Goal: Check status: Check status

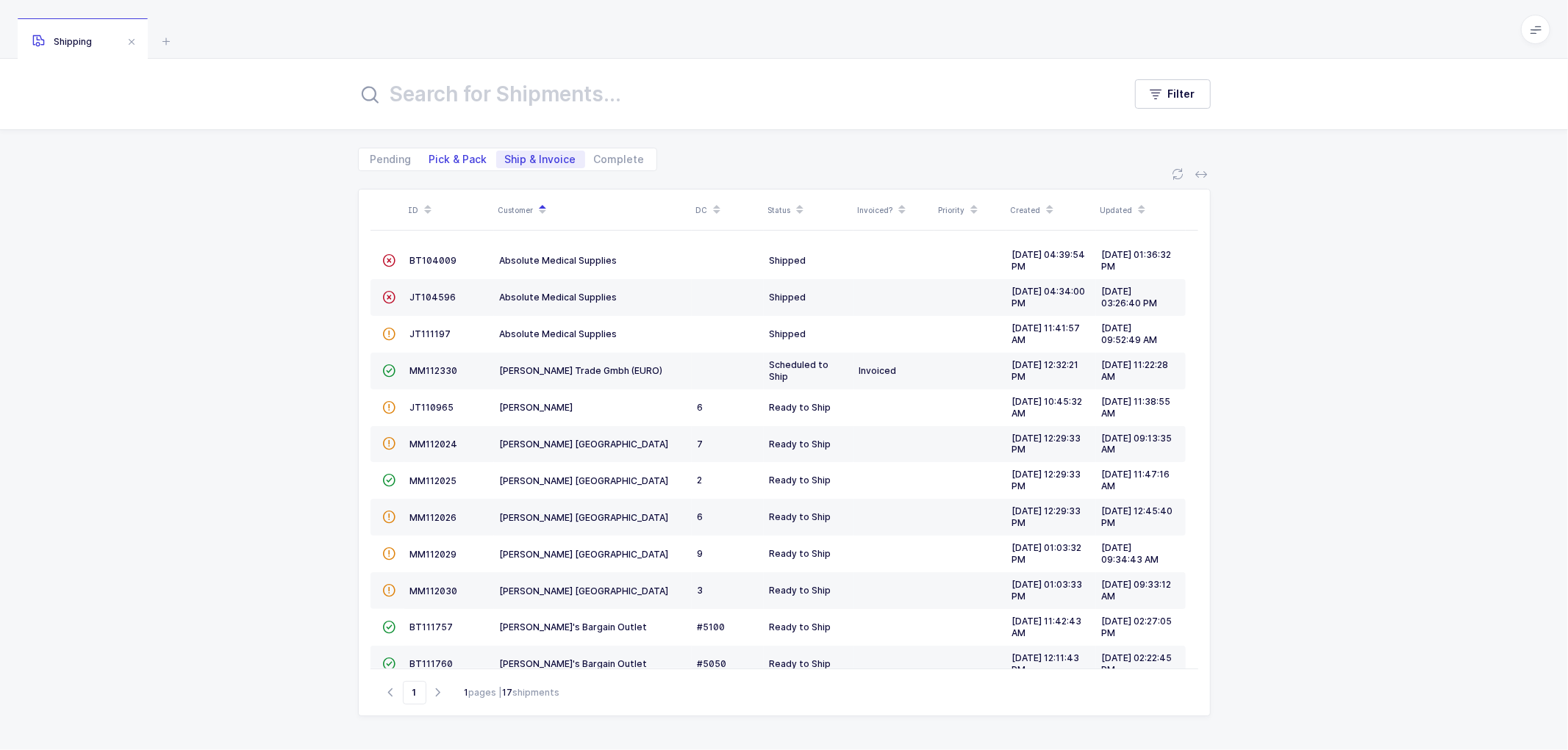
click at [458, 154] on span "Pick & Pack" at bounding box center [458, 159] width 58 height 10
click at [430, 153] on input "Pick & Pack" at bounding box center [426, 156] width 10 height 10
radio input "true"
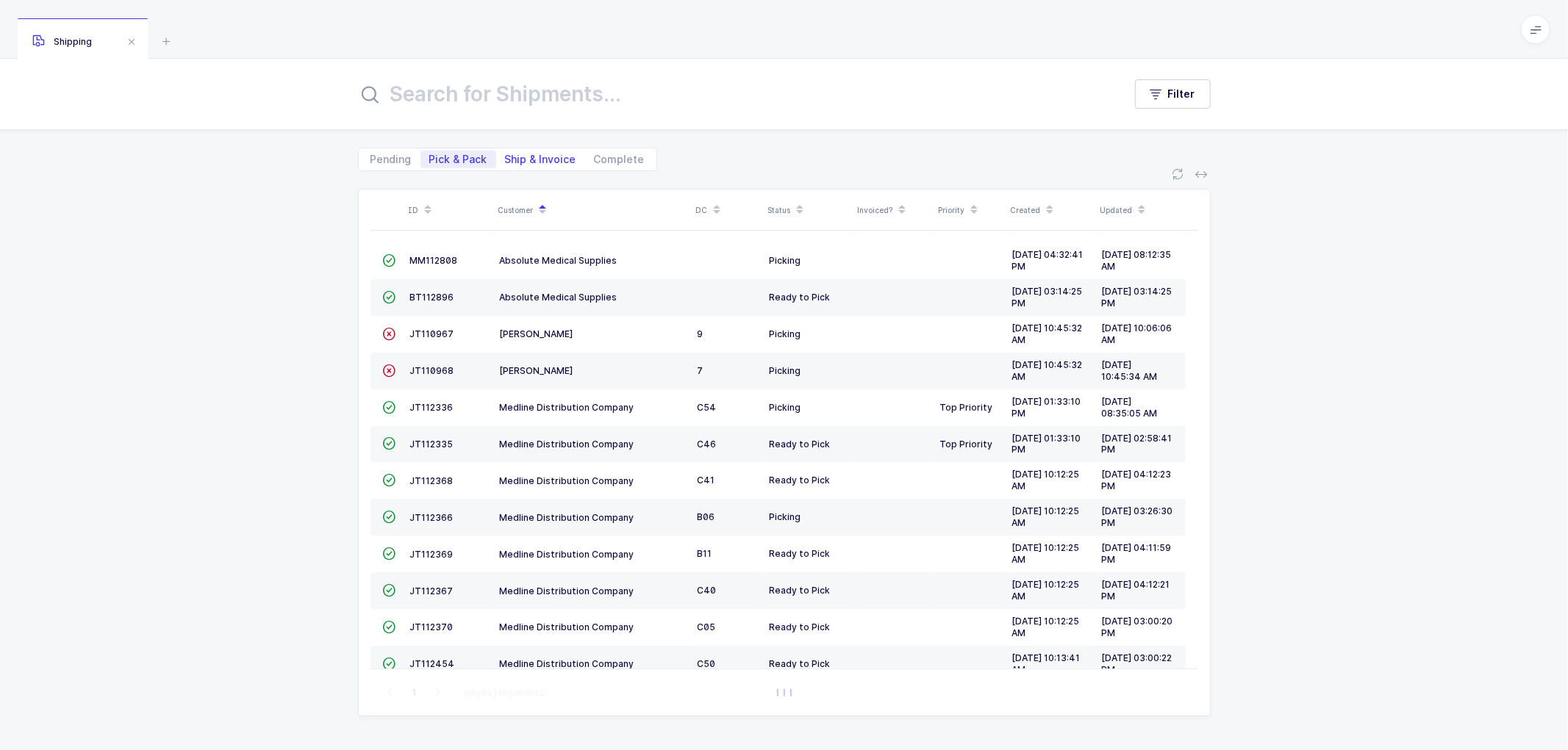
click at [529, 154] on span "Ship & Invoice" at bounding box center [540, 159] width 71 height 10
click at [506, 154] on input "Ship & Invoice" at bounding box center [501, 156] width 10 height 10
radio input "true"
radio input "false"
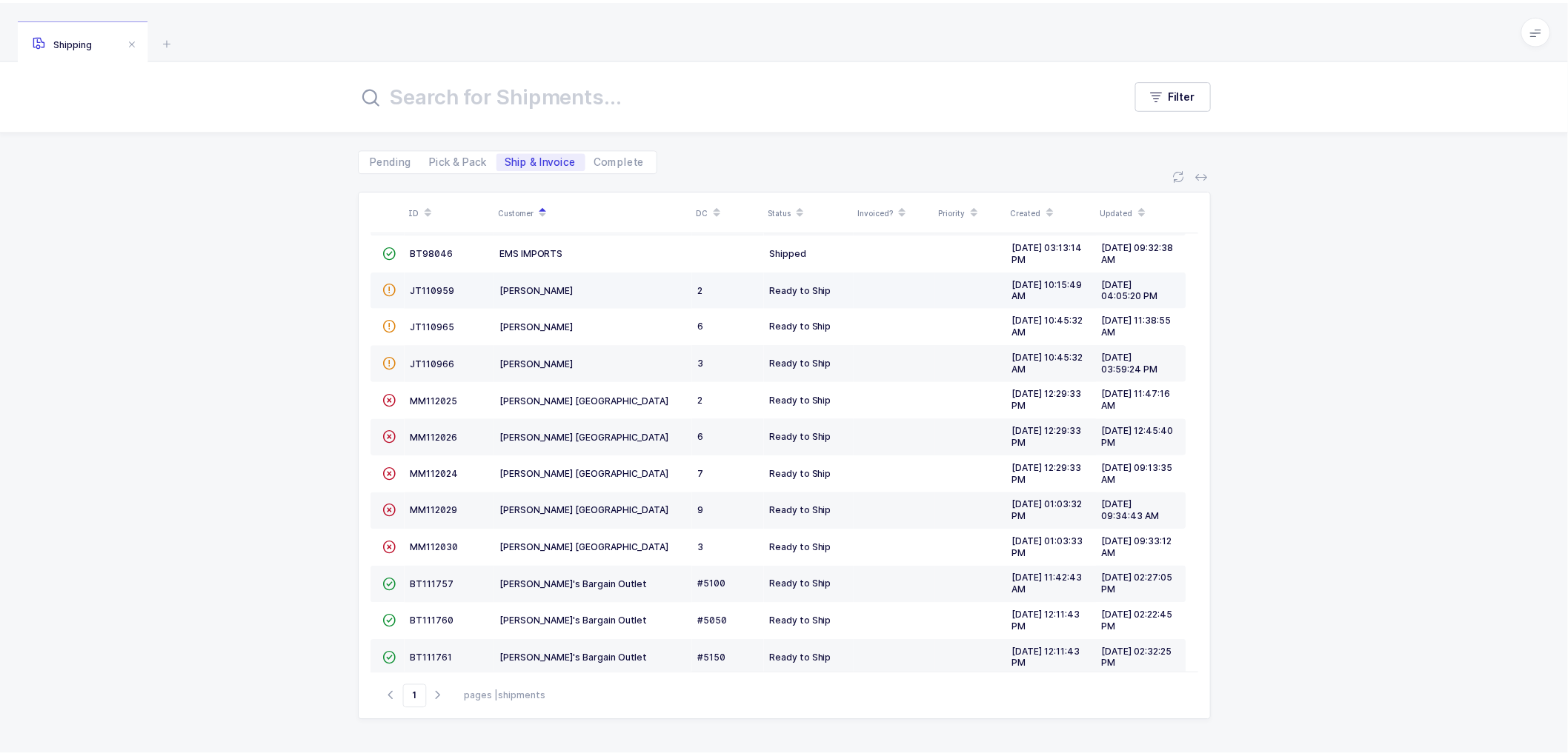
scroll to position [164, 0]
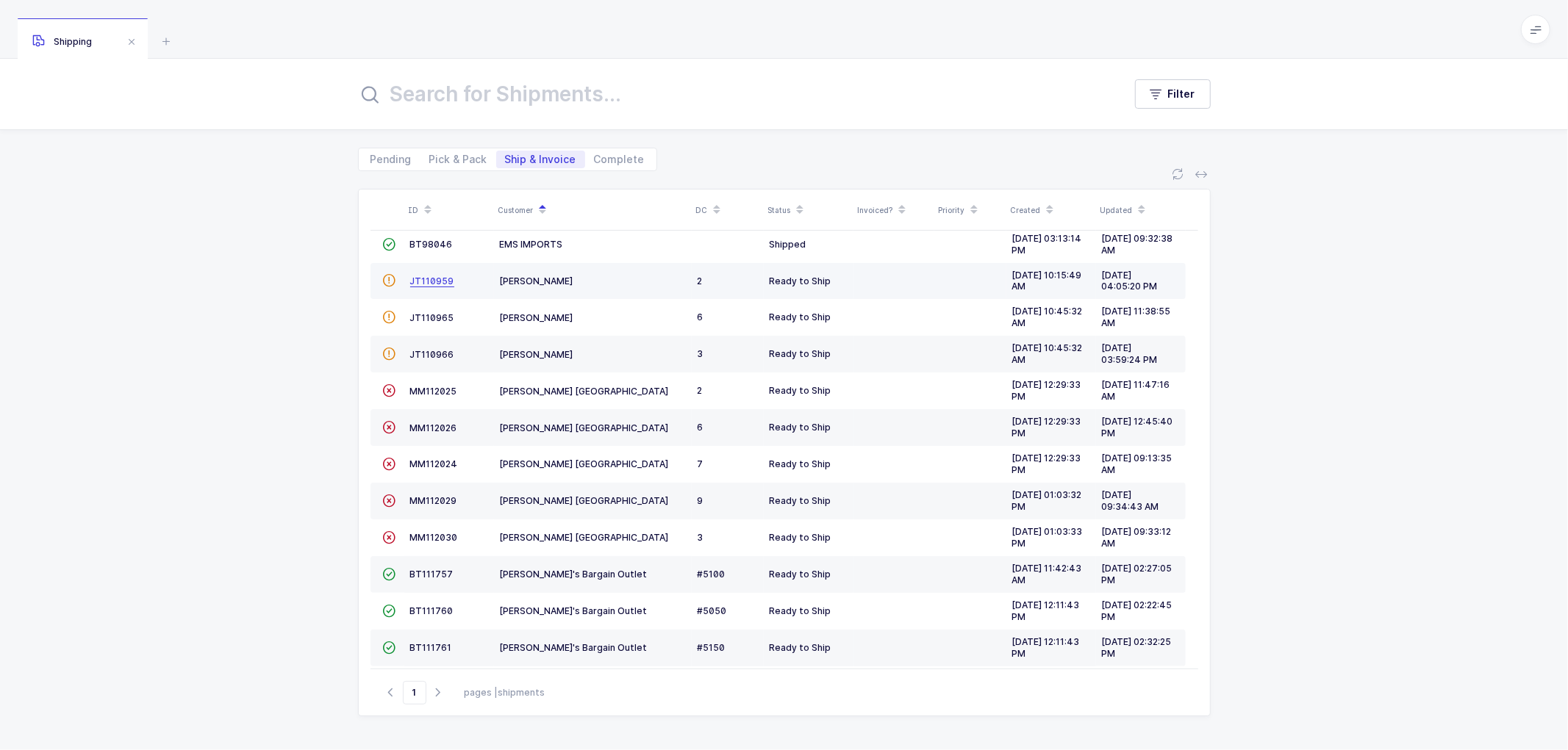
click at [425, 276] on span "JT110959" at bounding box center [432, 281] width 44 height 11
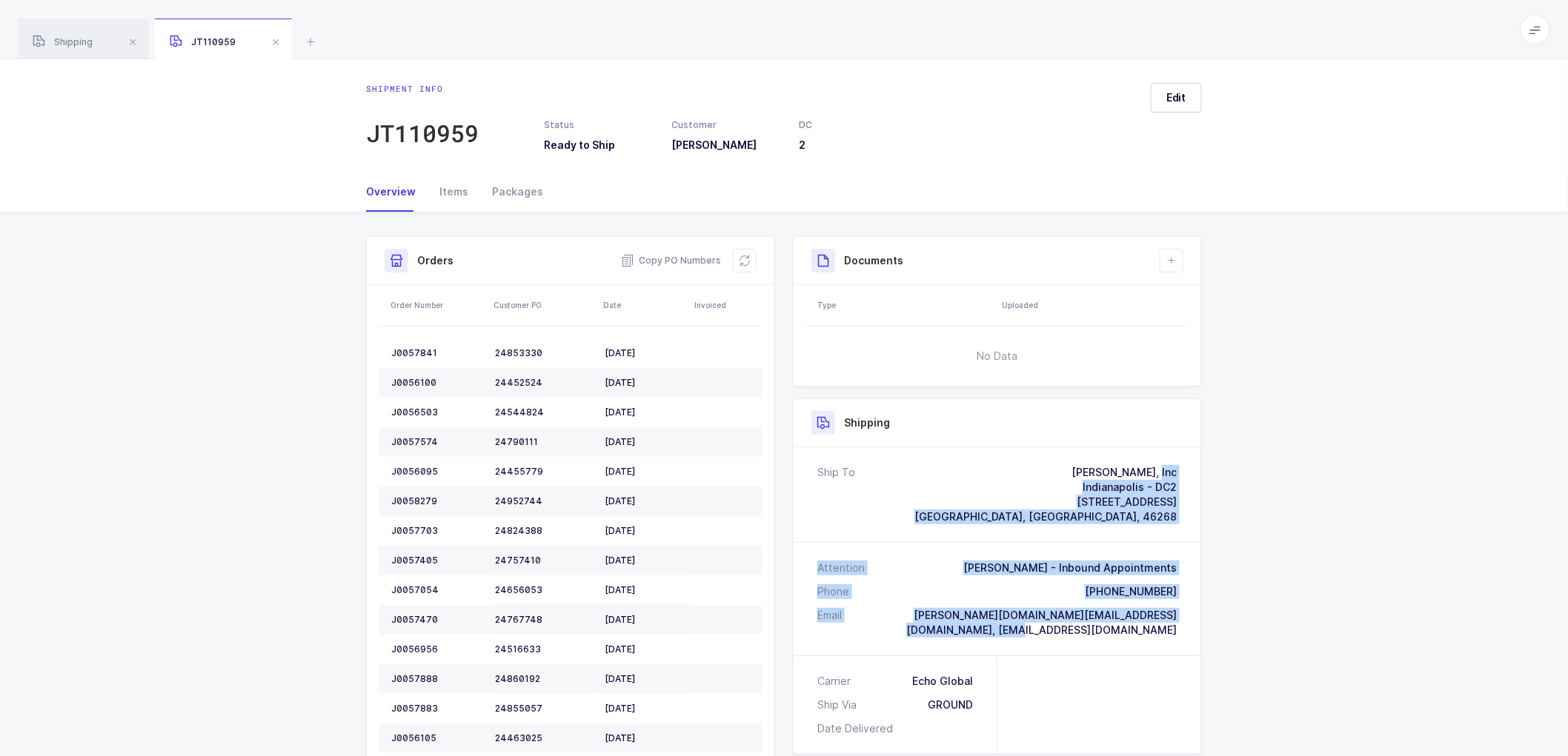
drag, startPoint x: 1186, startPoint y: 628, endPoint x: 1019, endPoint y: 472, distance: 228.5
click at [1019, 472] on div "Ship To [PERSON_NAME], Inc [GEOGRAPHIC_DATA] - DC2 [STREET_ADDRESS] Attention […" at bounding box center [997, 551] width 408 height 208
copy div "[PERSON_NAME], Inc [GEOGRAPHIC_DATA] - DC2 [STREET_ADDRESS] Attention [PERSON_N…"
click at [682, 254] on span "Copy PO Numbers" at bounding box center [671, 261] width 100 height 14
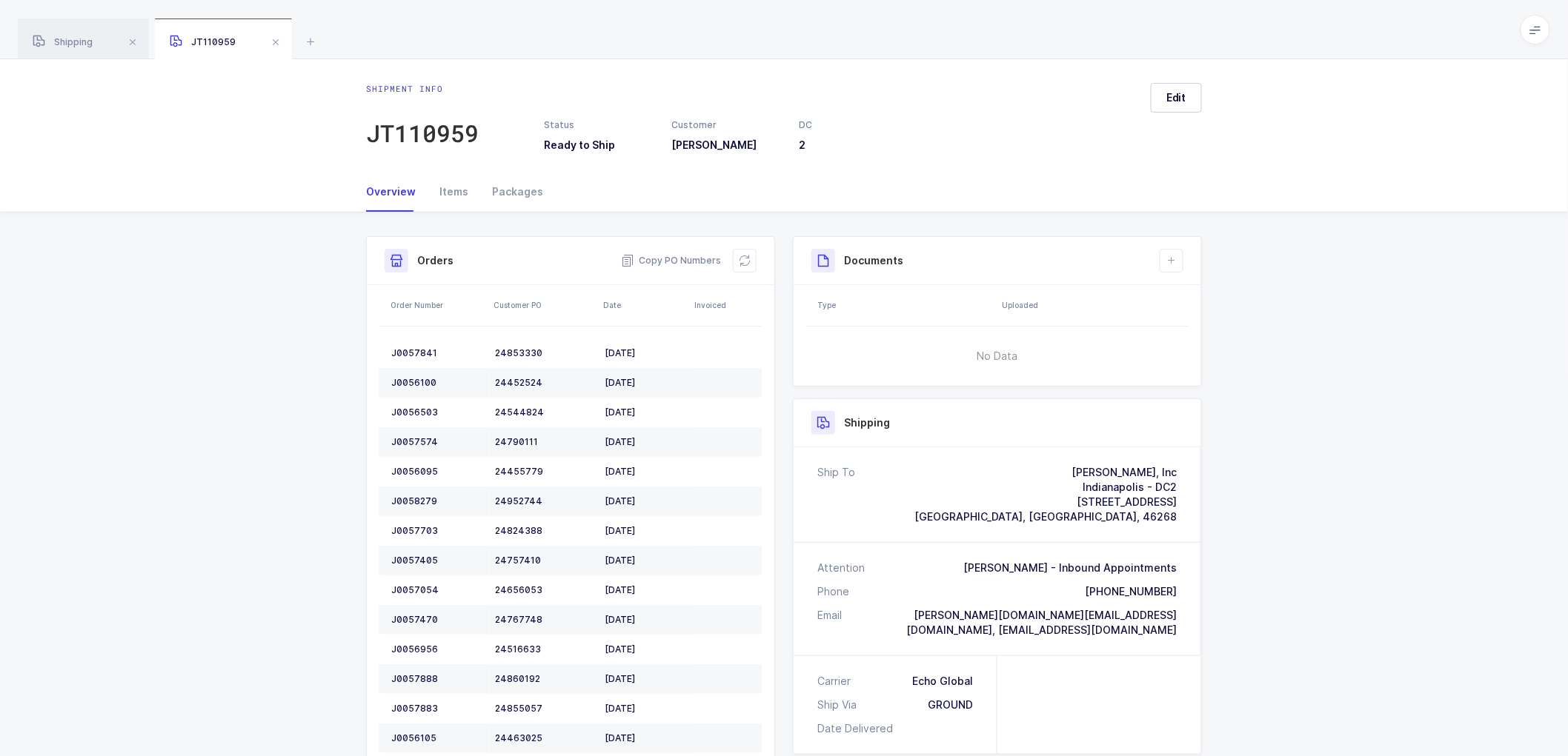
drag, startPoint x: 79, startPoint y: 46, endPoint x: 151, endPoint y: 37, distance: 72.6
click at [80, 46] on span "Shipping" at bounding box center [63, 42] width 60 height 11
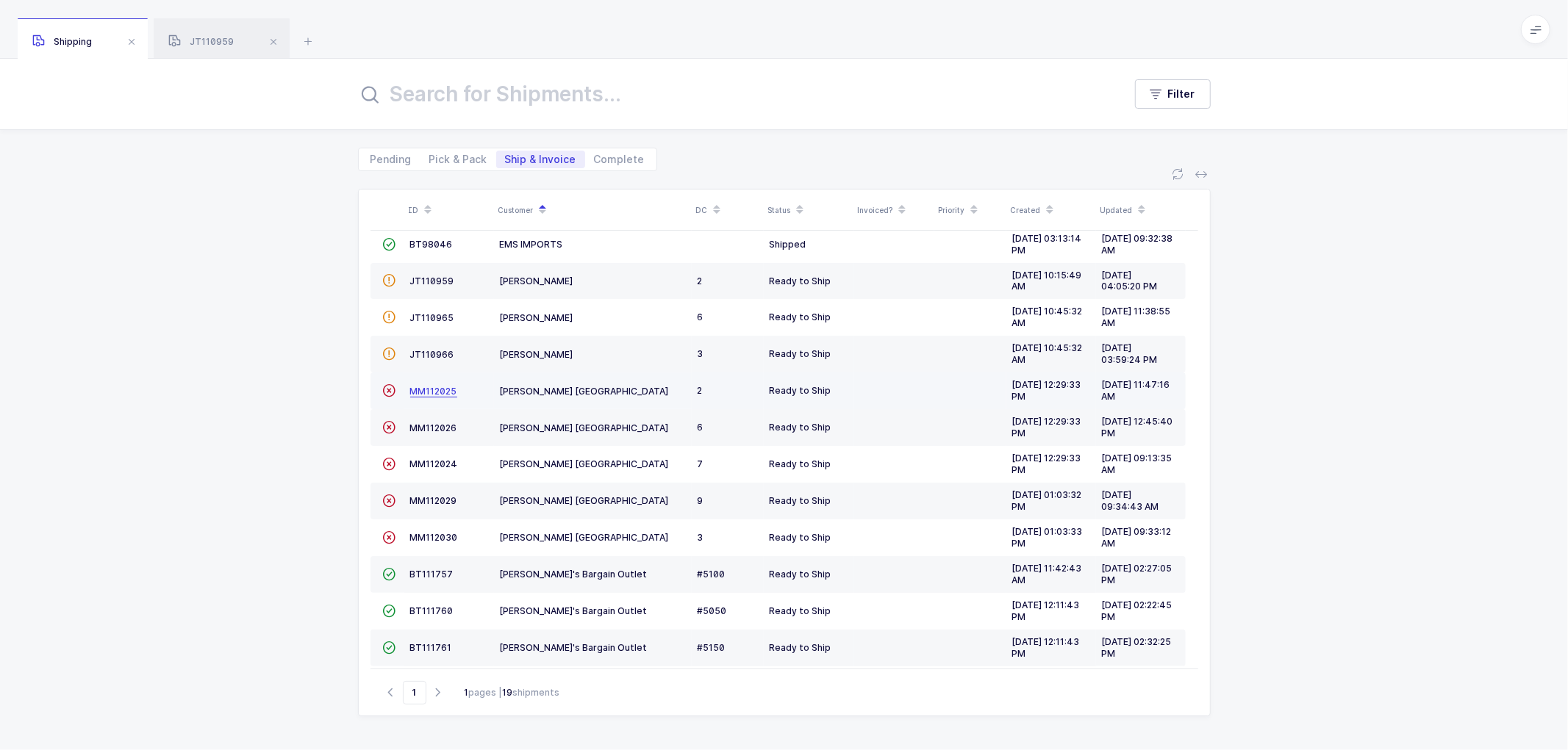
click at [432, 390] on span "MM112025" at bounding box center [434, 391] width 47 height 11
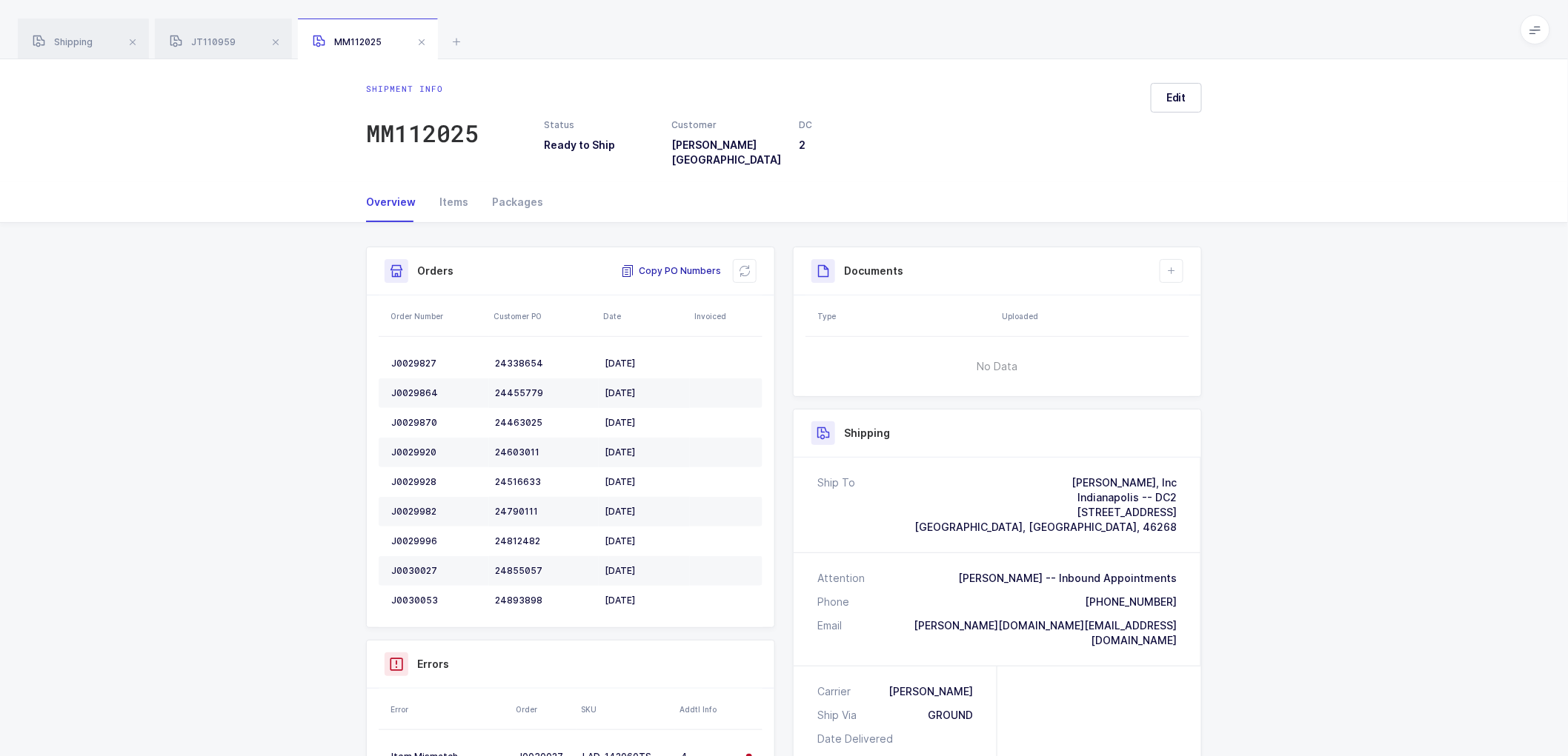
click at [665, 264] on span "Copy PO Numbers" at bounding box center [671, 271] width 100 height 14
drag, startPoint x: 218, startPoint y: 33, endPoint x: 227, endPoint y: 40, distance: 11.4
click at [218, 33] on div "JT110959" at bounding box center [223, 39] width 137 height 42
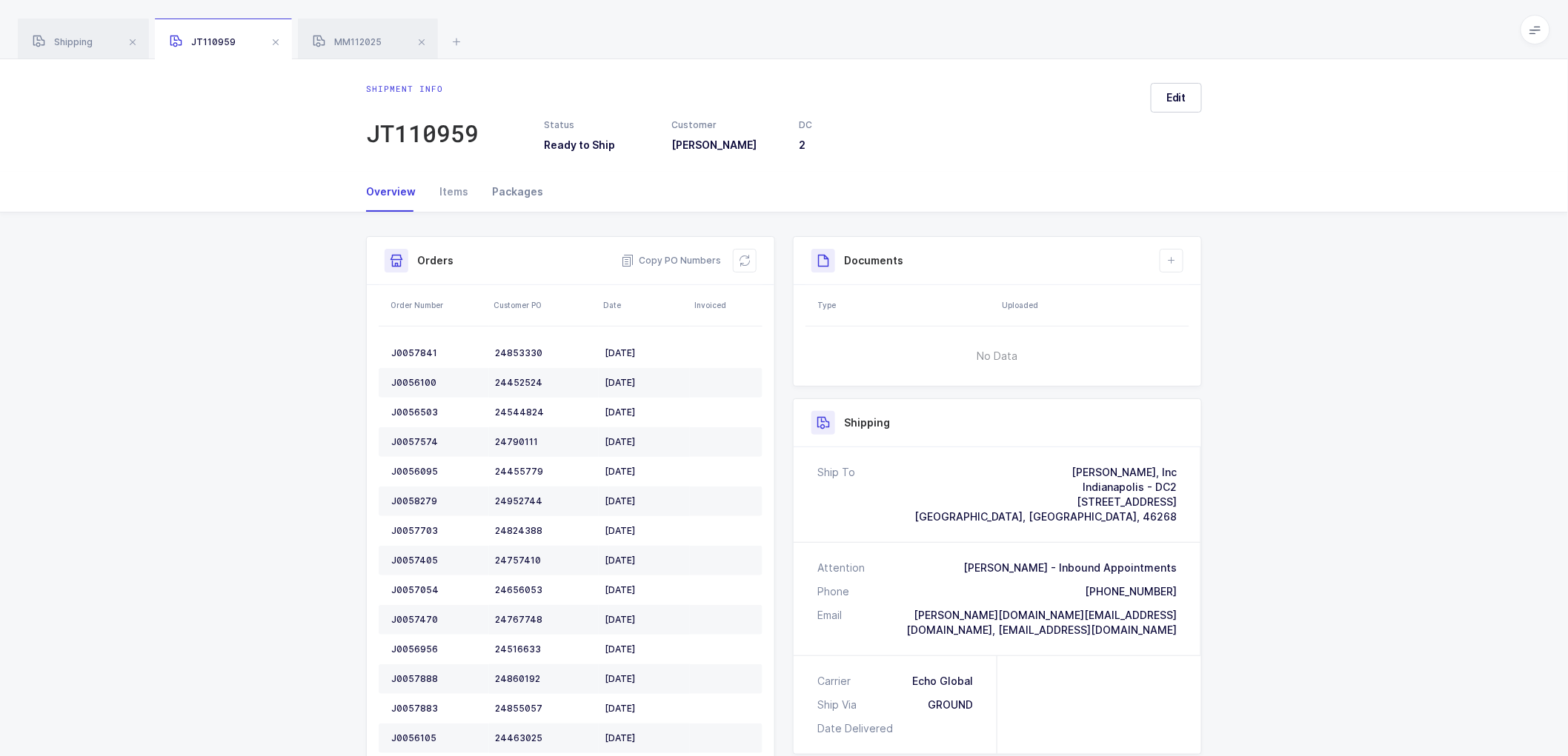
click at [510, 187] on div "Packages" at bounding box center [512, 192] width 63 height 40
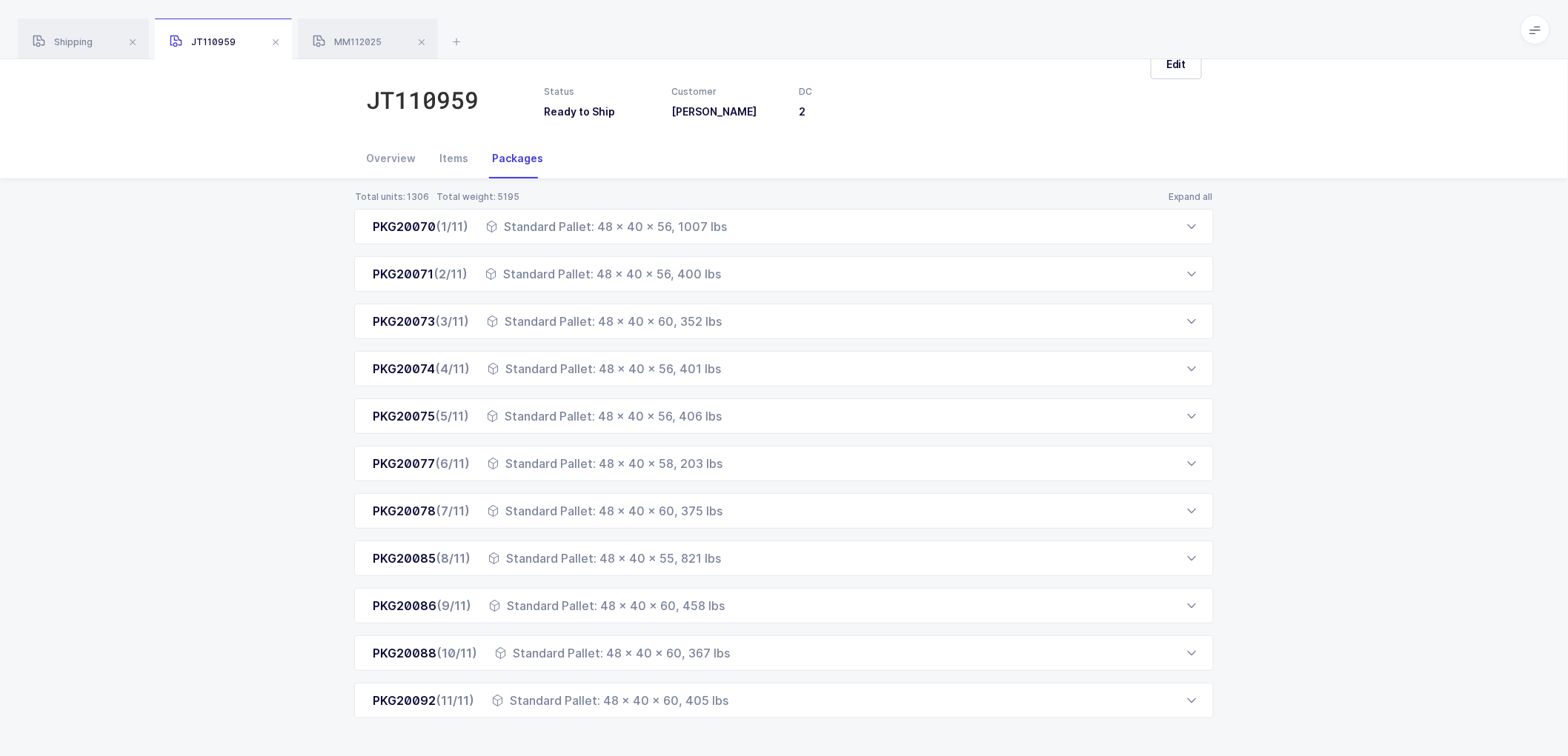
scroll to position [42, 0]
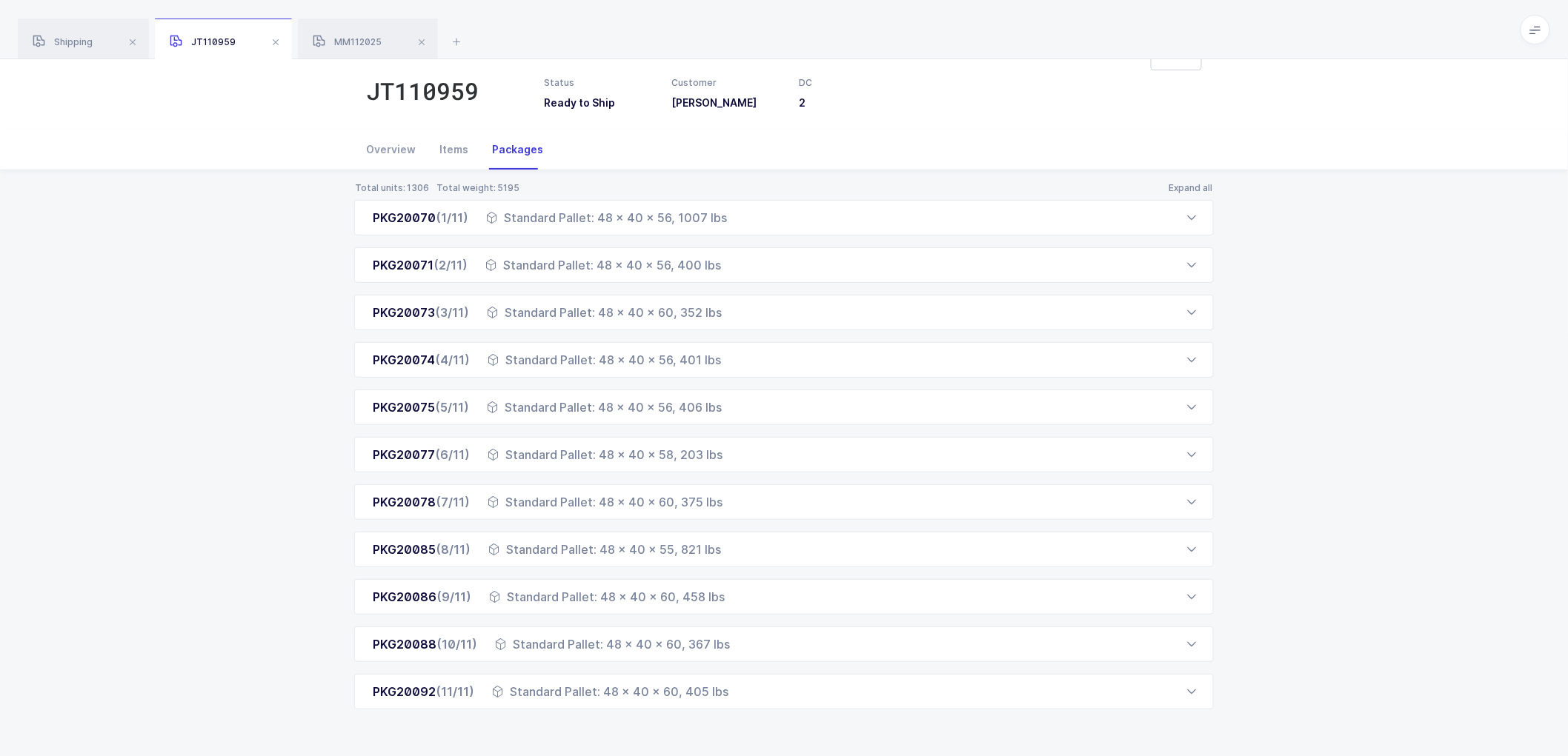
drag, startPoint x: 367, startPoint y: 261, endPoint x: 756, endPoint y: 713, distance: 596.3
click at [756, 713] on div "Total units: 1306 Total weight: 5195 Expand all PKG20070 (1/11) Standard Pallet…" at bounding box center [784, 463] width 1544 height 586
copy div "PKG20070 (1/11) Standard Pallet: 48 x 40 x 56, 1007 lbs Order Number Customer P…"
drag, startPoint x: 360, startPoint y: 37, endPoint x: 368, endPoint y: 44, distance: 10.6
click at [360, 37] on span "MM112025" at bounding box center [348, 42] width 69 height 11
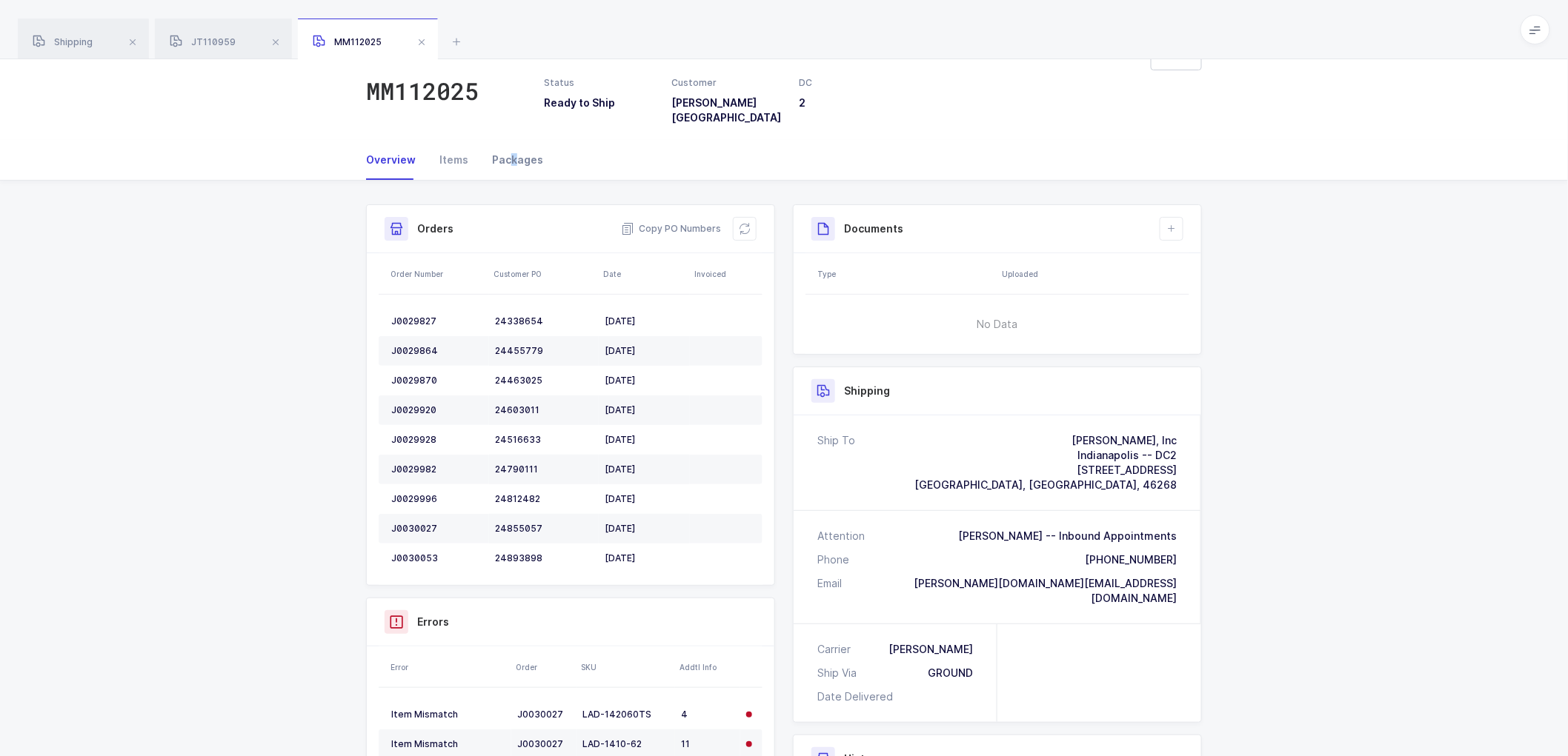
click at [509, 144] on div "Packages" at bounding box center [512, 160] width 63 height 40
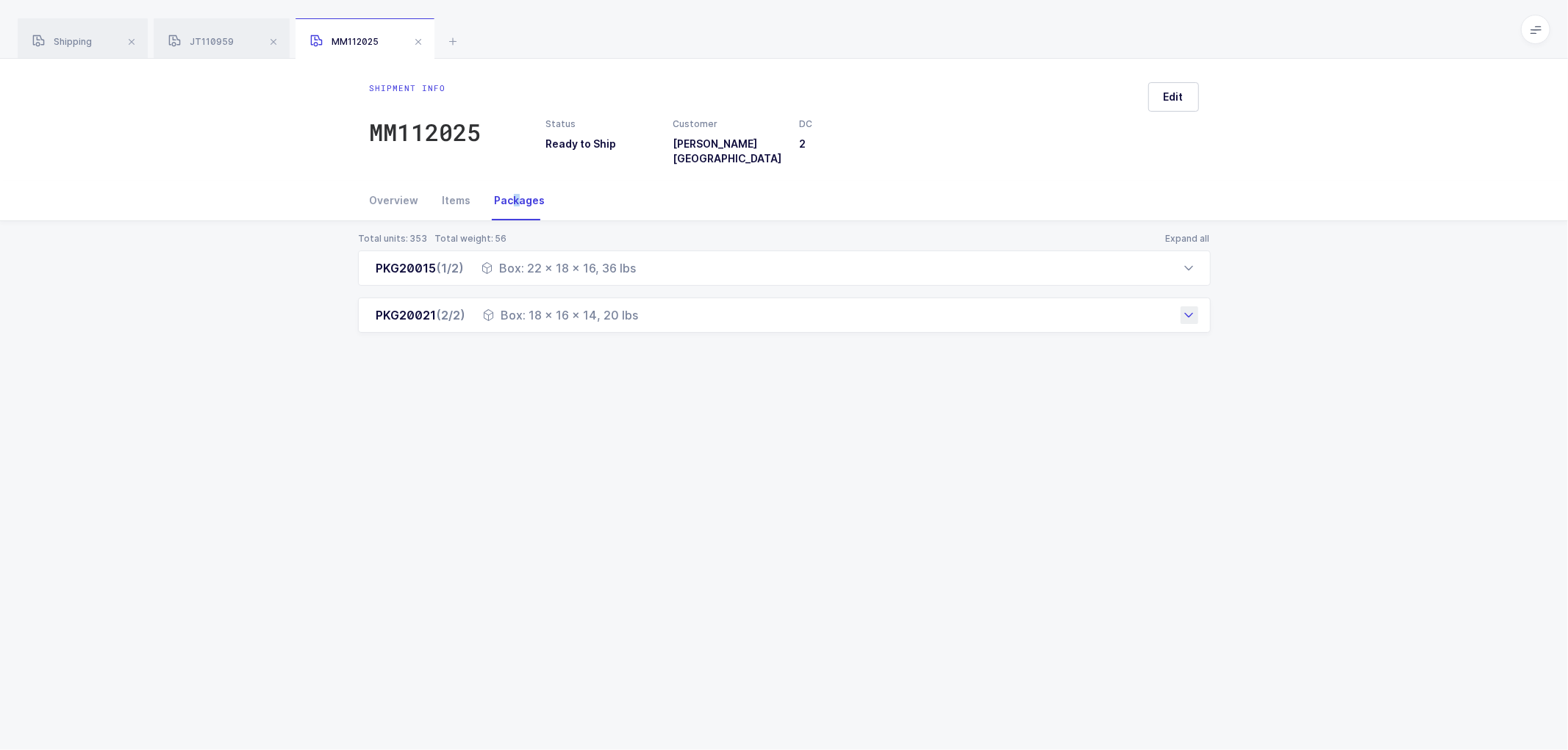
drag, startPoint x: 370, startPoint y: 260, endPoint x: 644, endPoint y: 317, distance: 279.9
click at [644, 317] on div "PKG20015 (1/2) Box: 22 x 18 x 16, 36 lbs Order Number Customer PO SKU Customer …" at bounding box center [784, 291] width 853 height 82
copy div "PKG20015 (1/2) Box: 22 x 18 x 16, 36 lbs Order Number Customer PO SKU Customer …"
click at [420, 41] on span at bounding box center [418, 41] width 18 height 18
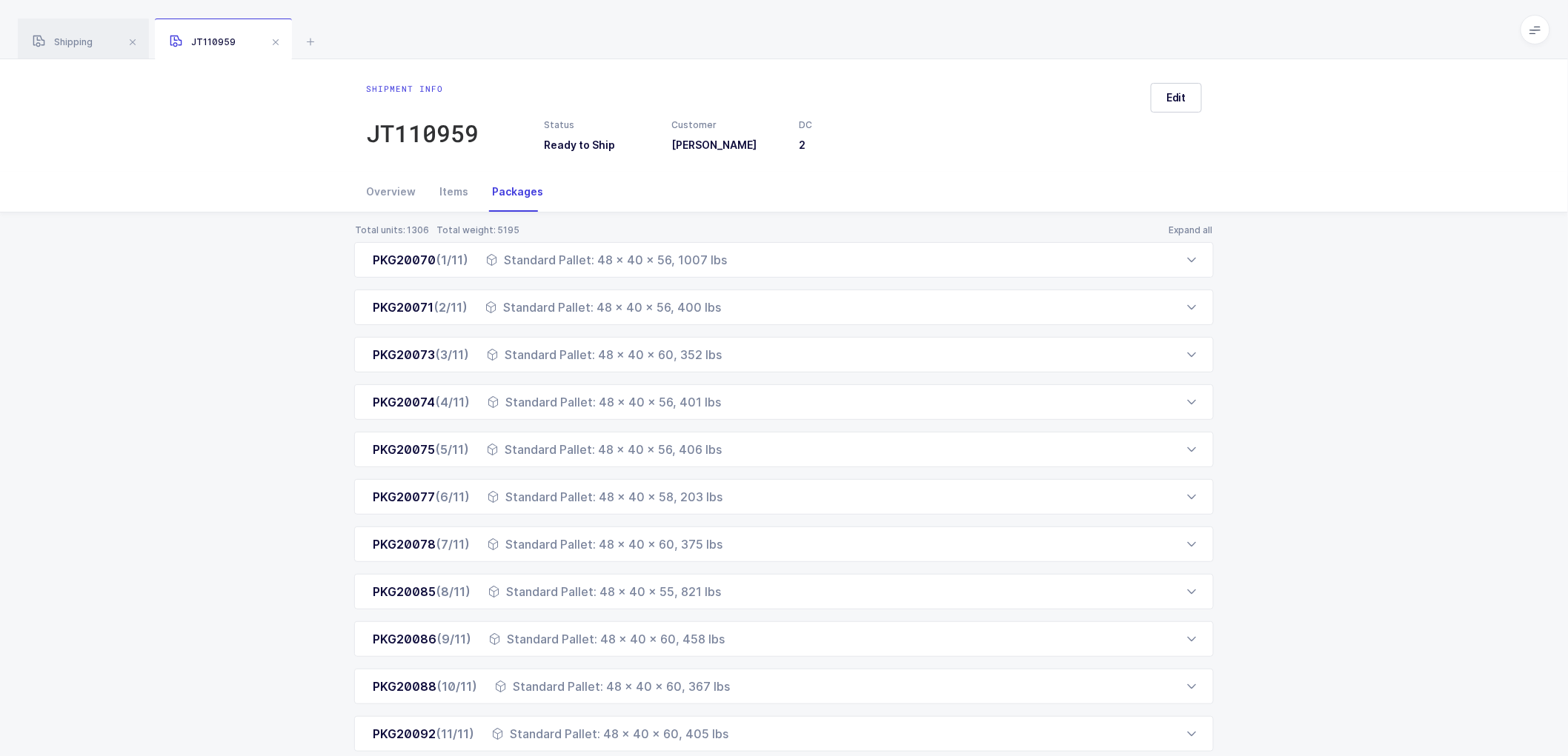
drag, startPoint x: 273, startPoint y: 35, endPoint x: 263, endPoint y: 11, distance: 26.0
click at [273, 35] on span at bounding box center [276, 42] width 18 height 18
